Goal: Transaction & Acquisition: Subscribe to service/newsletter

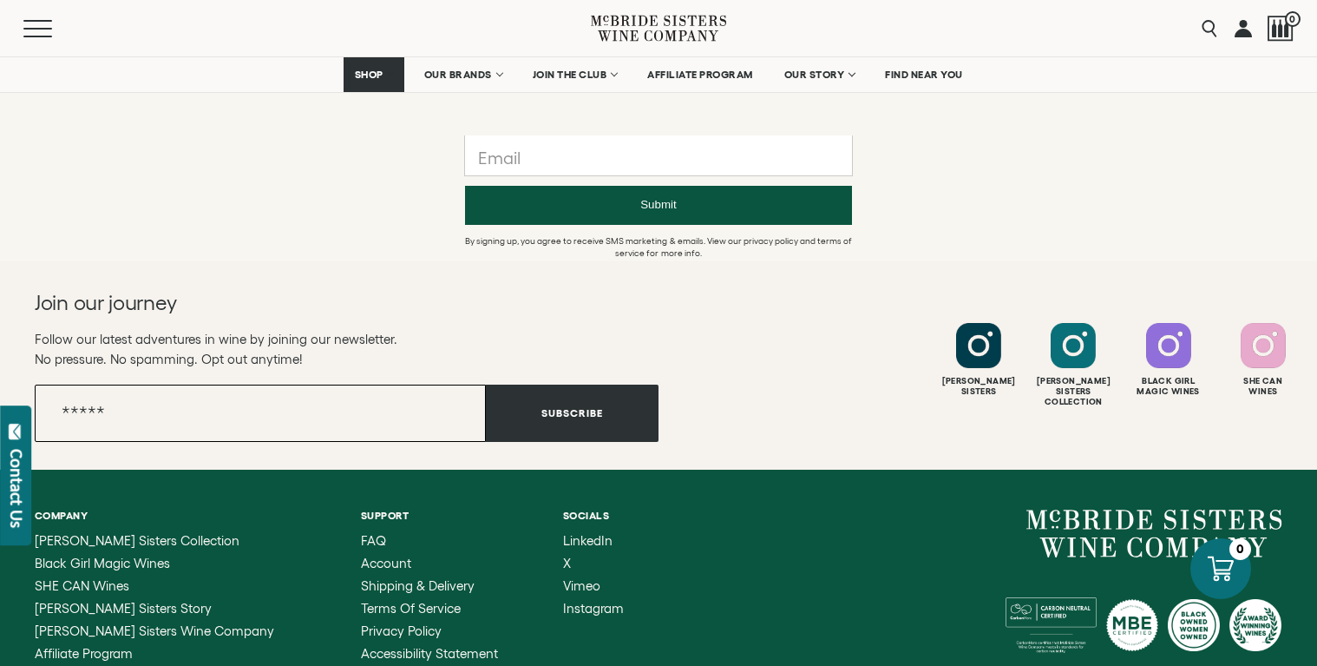
click at [104, 411] on input "Email" at bounding box center [260, 412] width 451 height 57
type input "*"
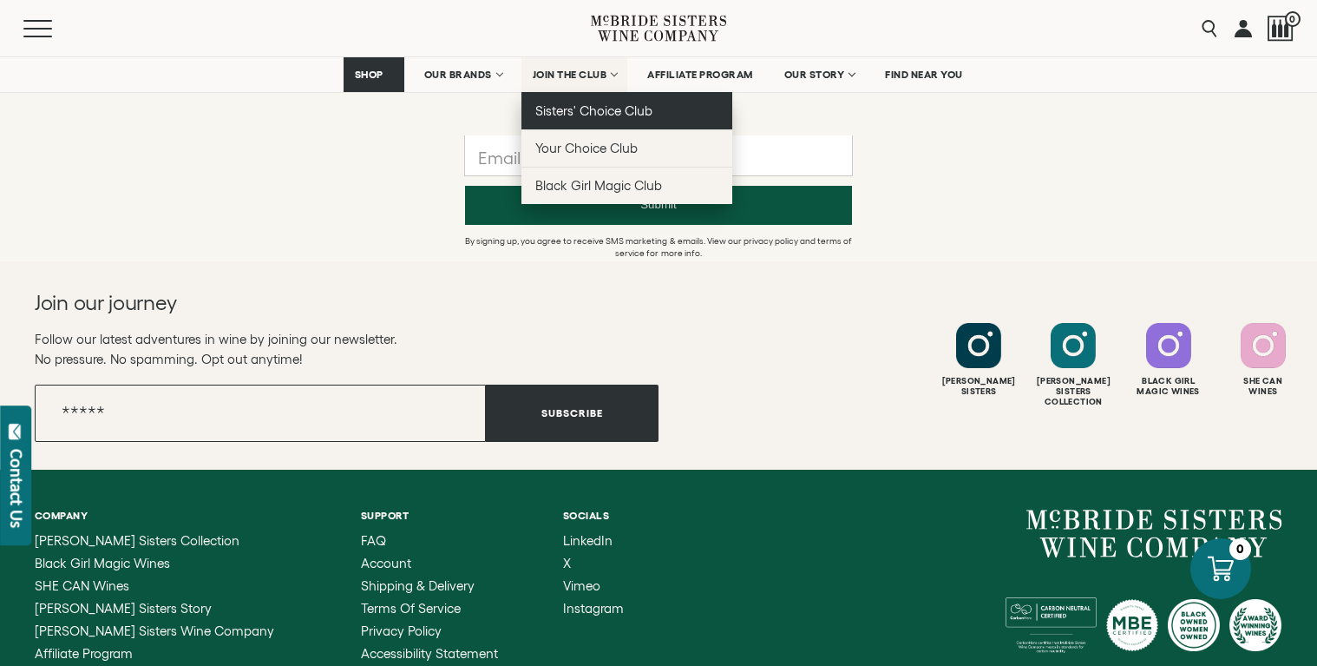
click at [617, 110] on span "Sisters' Choice Club" at bounding box center [593, 110] width 117 height 15
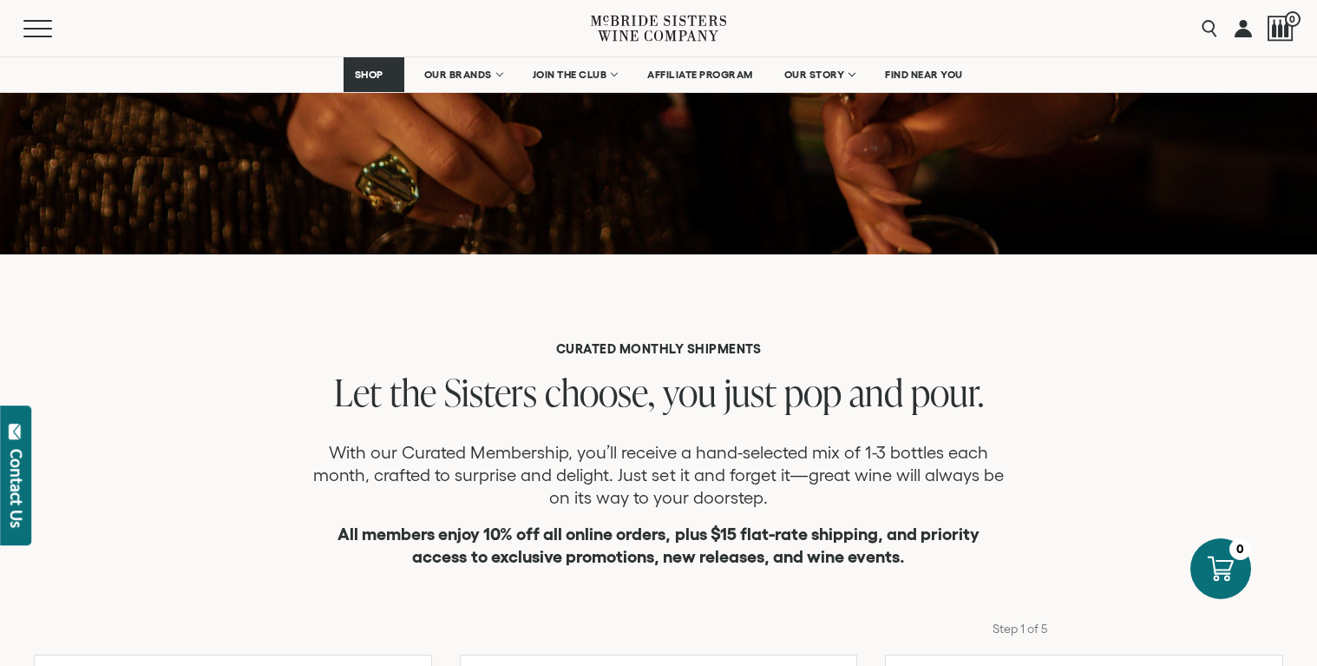
scroll to position [208, 0]
